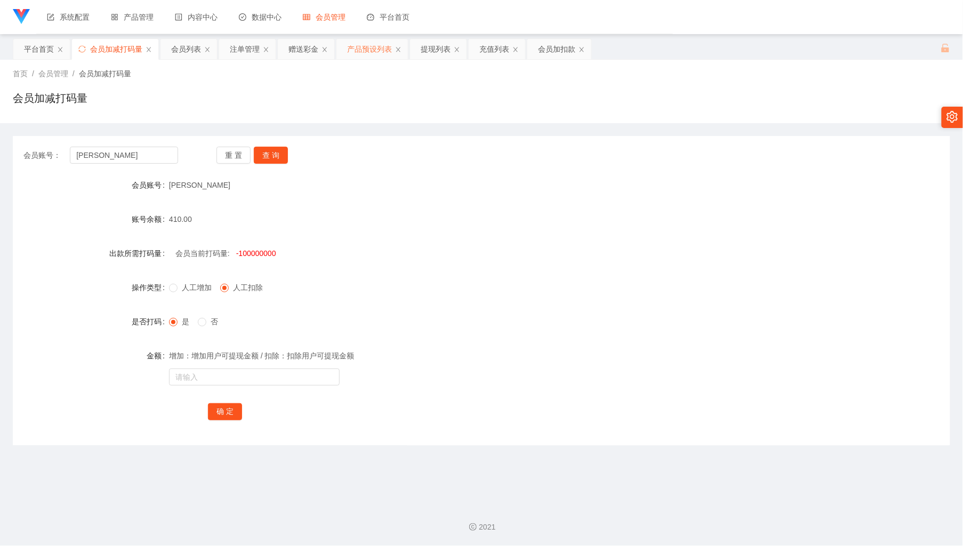
drag, startPoint x: 365, startPoint y: 50, endPoint x: 352, endPoint y: 58, distance: 15.1
click at [365, 51] on div "产品预设列表" at bounding box center [369, 49] width 45 height 20
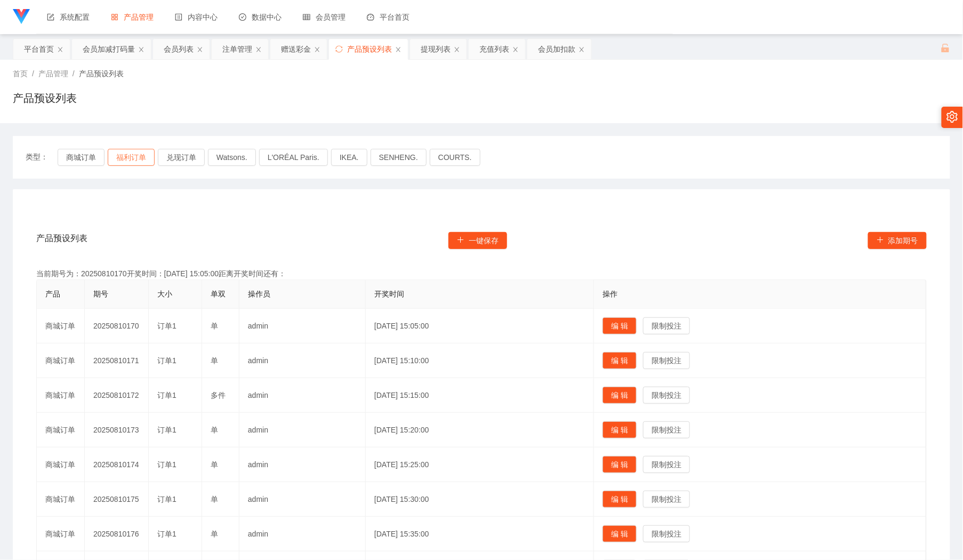
click at [140, 157] on button "福利订单" at bounding box center [131, 157] width 47 height 17
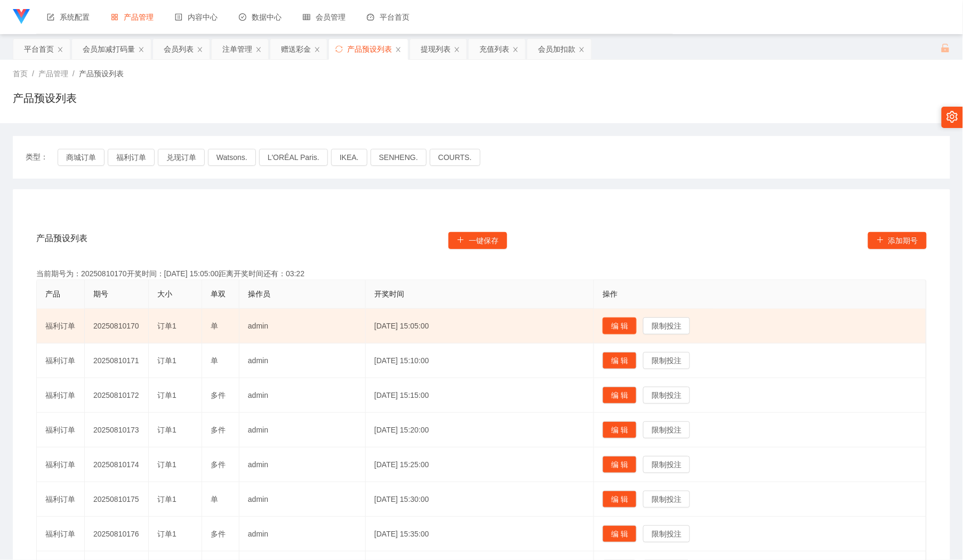
click at [627, 323] on button "编 辑" at bounding box center [620, 325] width 34 height 17
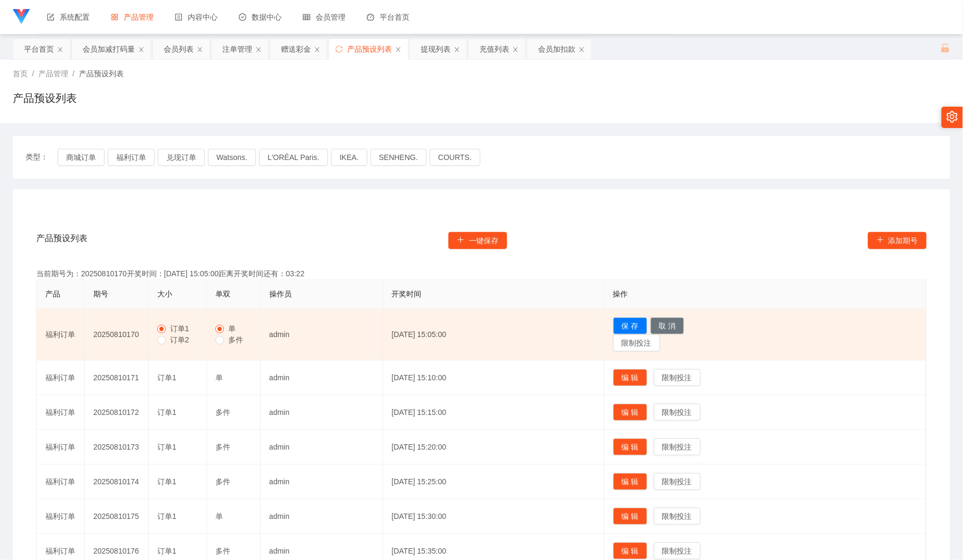
click at [189, 337] on span "订单2" at bounding box center [180, 339] width 28 height 9
click at [227, 338] on span "多件" at bounding box center [235, 339] width 23 height 9
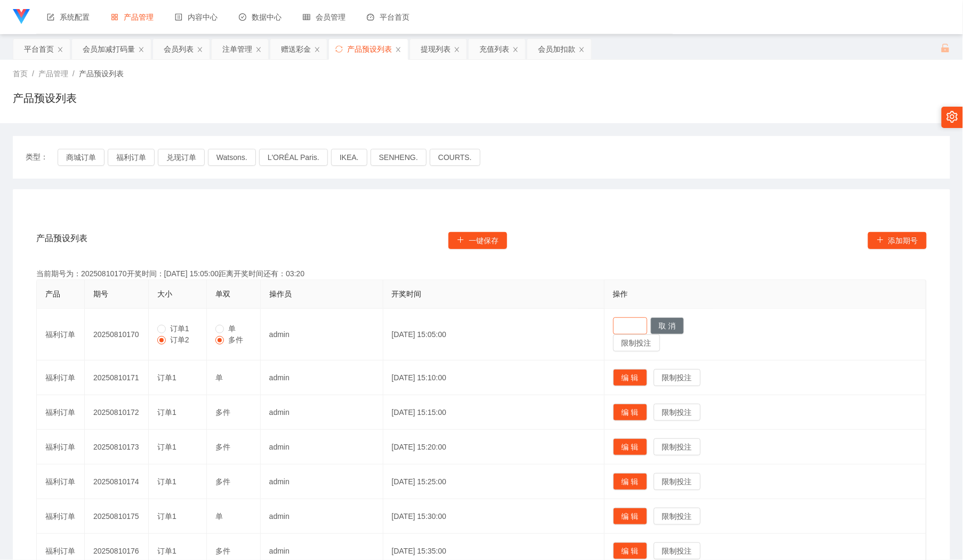
click at [647, 322] on button "保 存" at bounding box center [630, 325] width 34 height 17
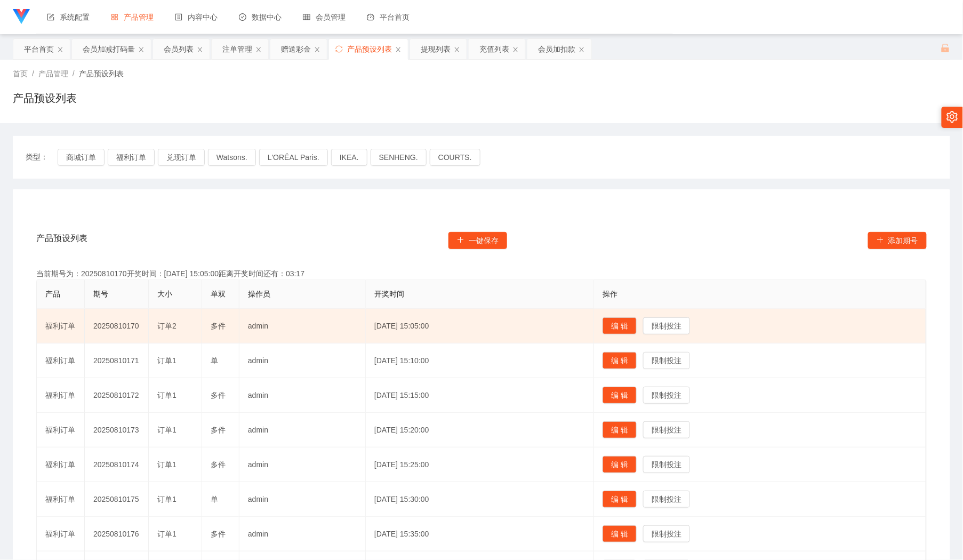
drag, startPoint x: 65, startPoint y: 327, endPoint x: 283, endPoint y: 312, distance: 218.1
click at [283, 312] on tr "福利订单 20250810170 订单2 多件 admin [DATE] 15:05:00 编 辑 限制投注" at bounding box center [482, 326] width 890 height 35
copy tr "福利订单 20250810170 订单2 多件 admin"
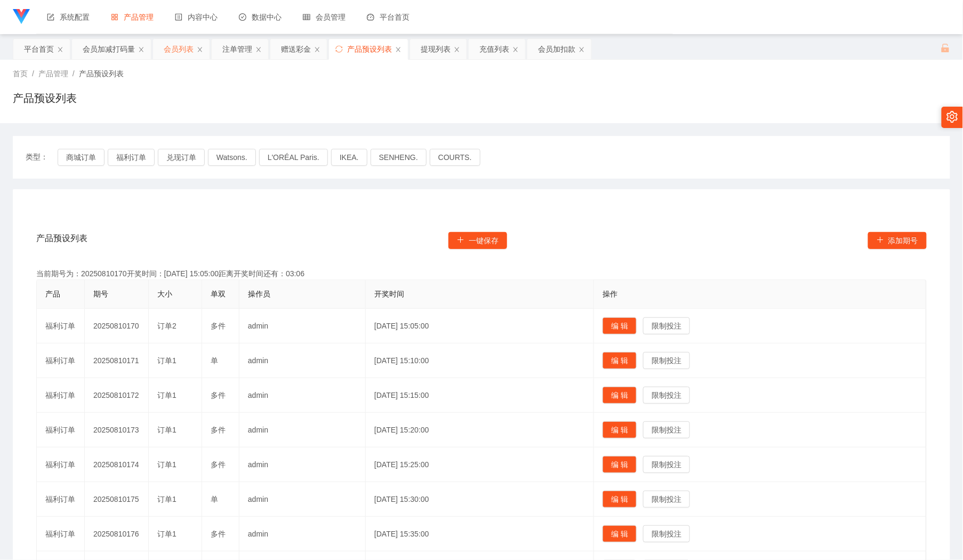
click at [161, 41] on div "会员列表" at bounding box center [181, 49] width 57 height 20
click at [166, 44] on div "会员列表" at bounding box center [179, 49] width 30 height 20
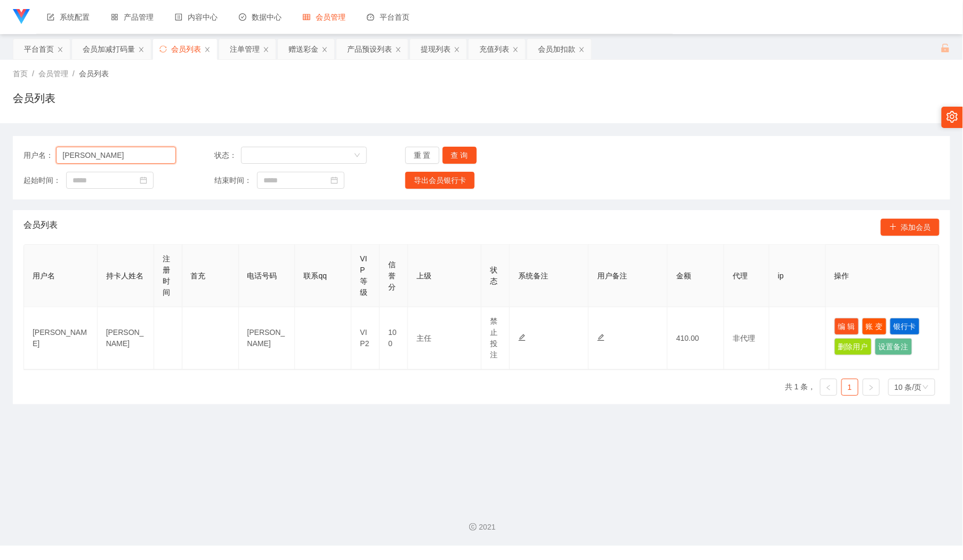
click at [122, 157] on input "[PERSON_NAME]" at bounding box center [116, 155] width 120 height 17
paste input "60143537537"
type input "60143537537"
click at [456, 149] on button "查 询" at bounding box center [460, 155] width 34 height 17
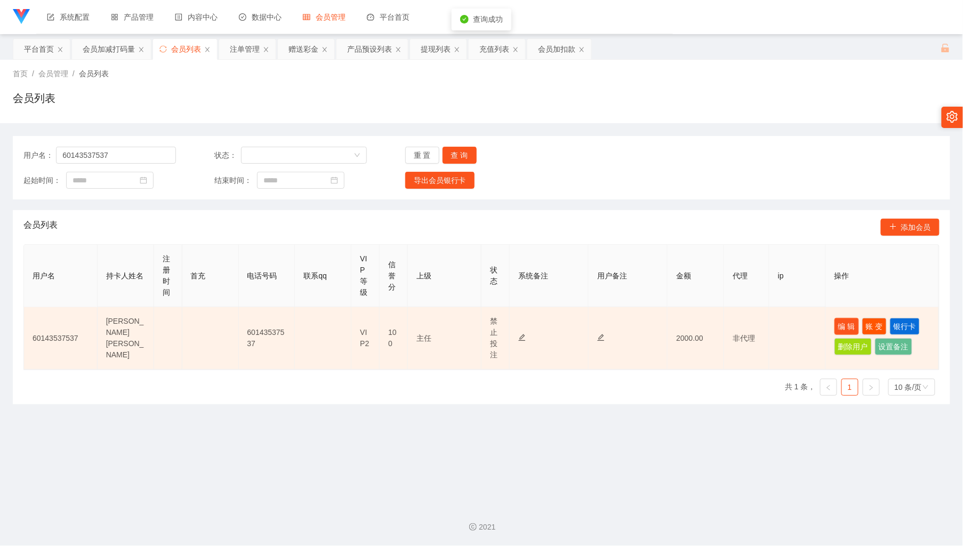
click at [835, 323] on button "编 辑" at bounding box center [847, 326] width 25 height 17
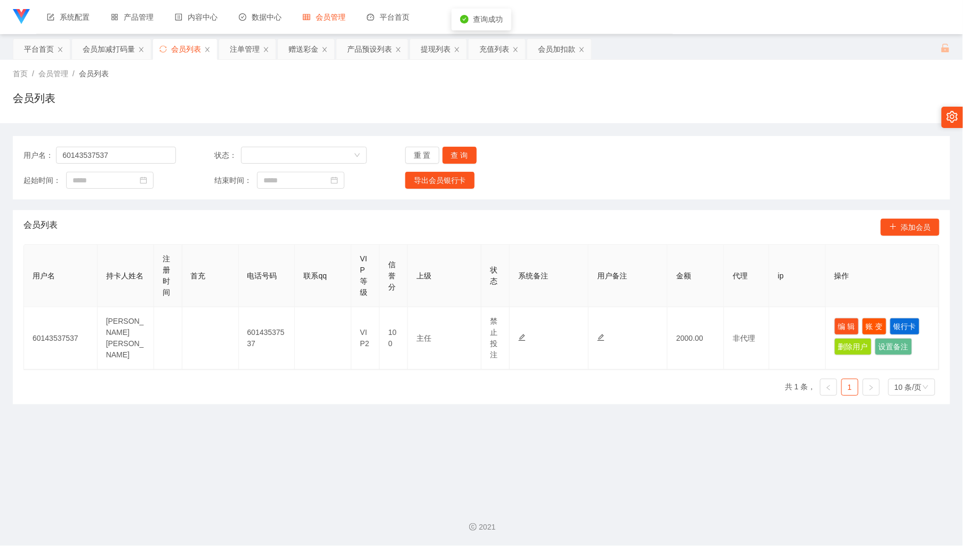
type input "60143537537"
type input "[PERSON_NAME] [PERSON_NAME]"
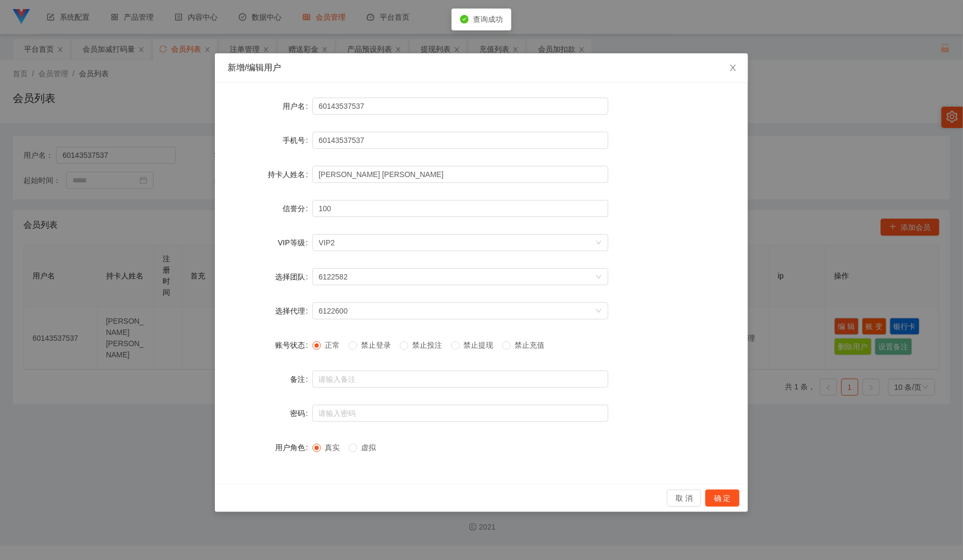
click at [726, 487] on div "取 消 确 定" at bounding box center [481, 498] width 533 height 28
click at [727, 494] on button "确 定" at bounding box center [723, 498] width 34 height 17
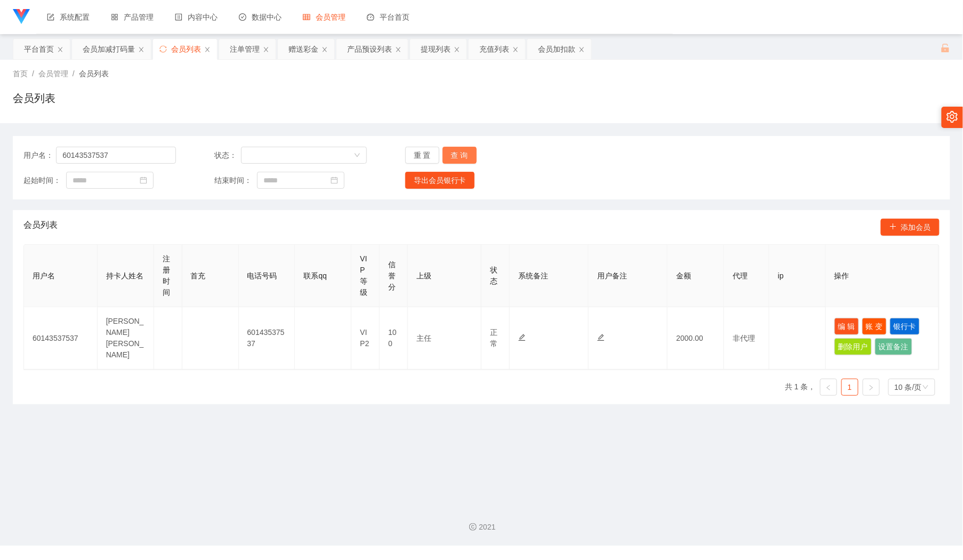
click at [468, 156] on button "查 询" at bounding box center [460, 155] width 34 height 17
drag, startPoint x: 843, startPoint y: 321, endPoint x: 823, endPoint y: 322, distance: 19.2
click at [842, 322] on button "编 辑" at bounding box center [847, 326] width 25 height 17
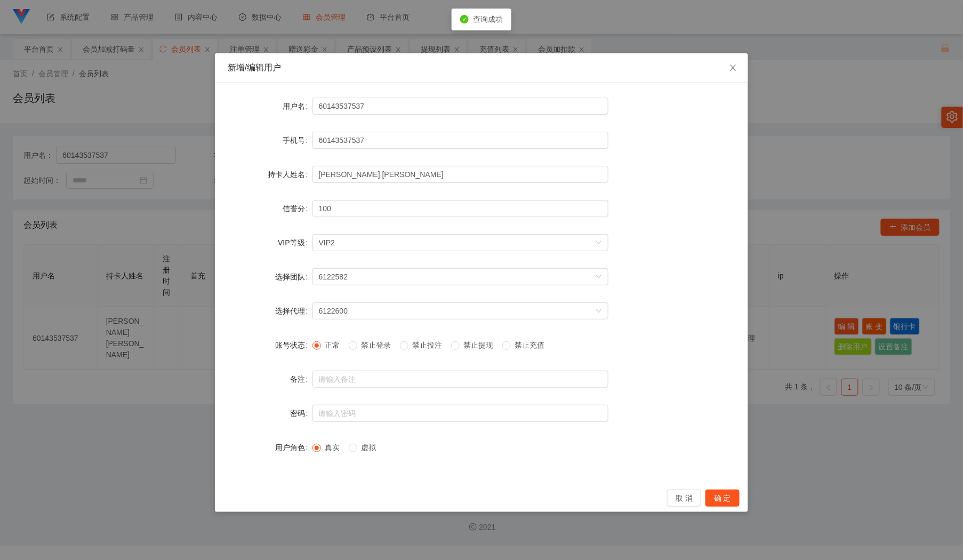
click at [434, 345] on span "禁止投注" at bounding box center [427, 345] width 38 height 9
click at [739, 498] on button "确 定" at bounding box center [723, 498] width 34 height 17
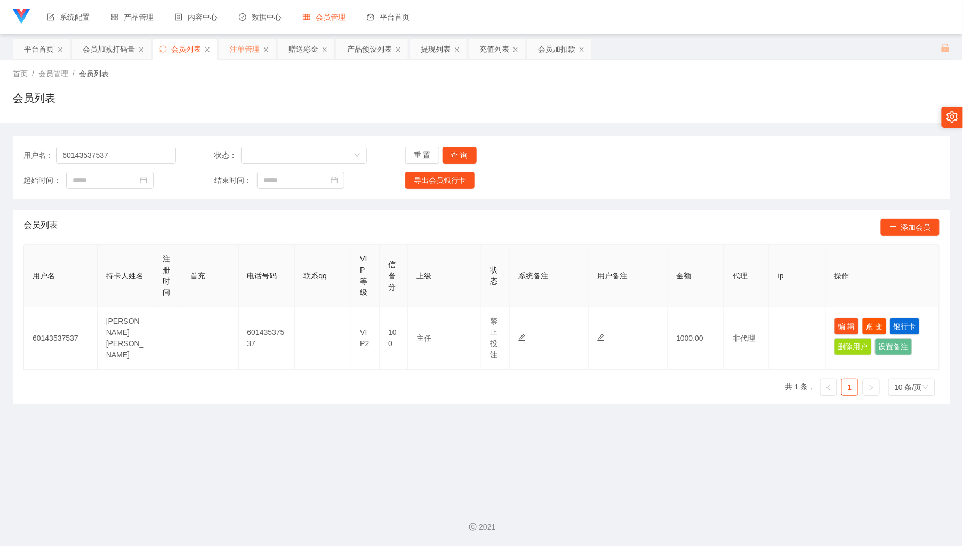
click at [246, 46] on div "注单管理" at bounding box center [245, 49] width 30 height 20
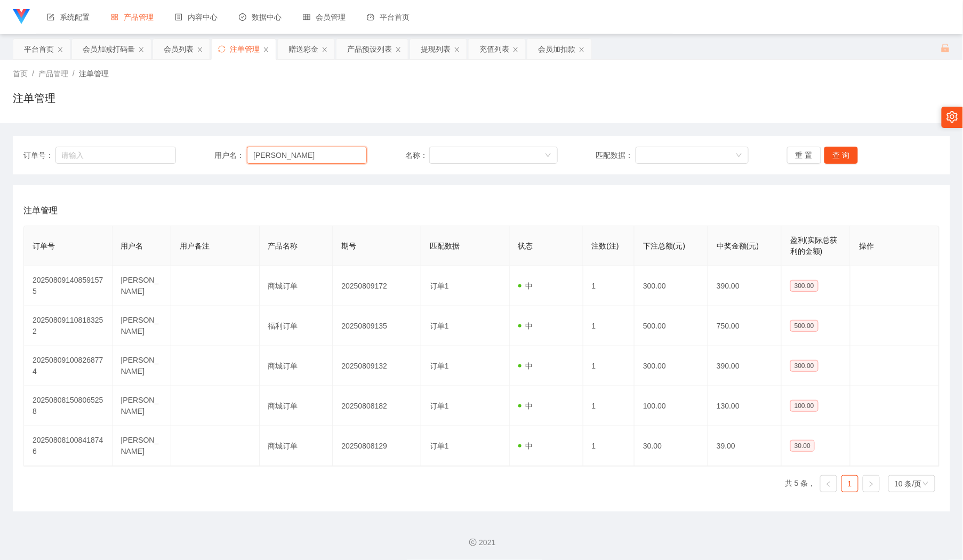
click at [318, 148] on input "[PERSON_NAME]" at bounding box center [307, 155] width 120 height 17
paste input "点击提交后确认订单， 完成请回复：1"
click at [384, 156] on div "订单号： 用户名： [PERSON_NAME] 名称： 匹配数据： 重 置 查 询" at bounding box center [481, 155] width 916 height 17
click at [304, 149] on input "[PERSON_NAME]" at bounding box center [307, 155] width 120 height 17
paste input "60143537537"
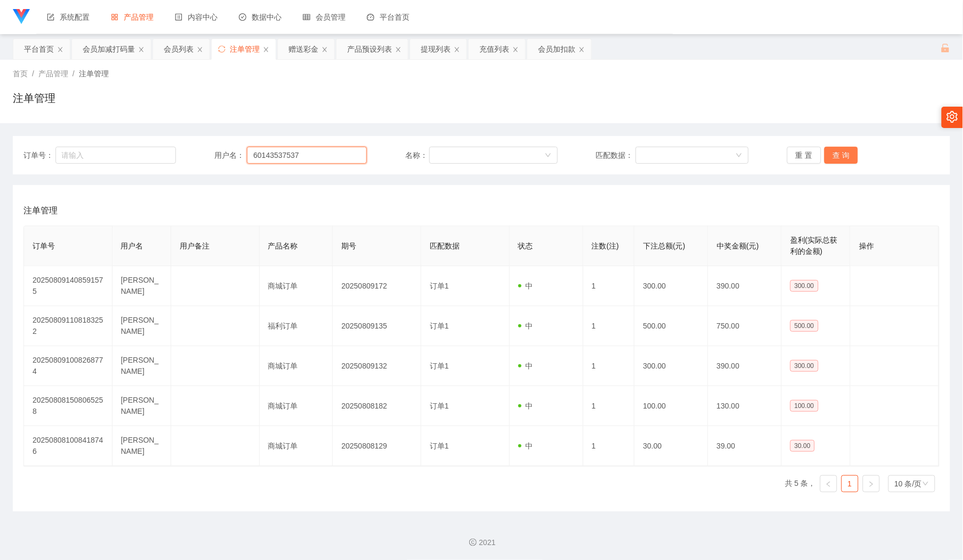
type input "60143537537"
click at [838, 156] on button "查 询" at bounding box center [841, 155] width 34 height 17
